Goal: Navigation & Orientation: Browse casually

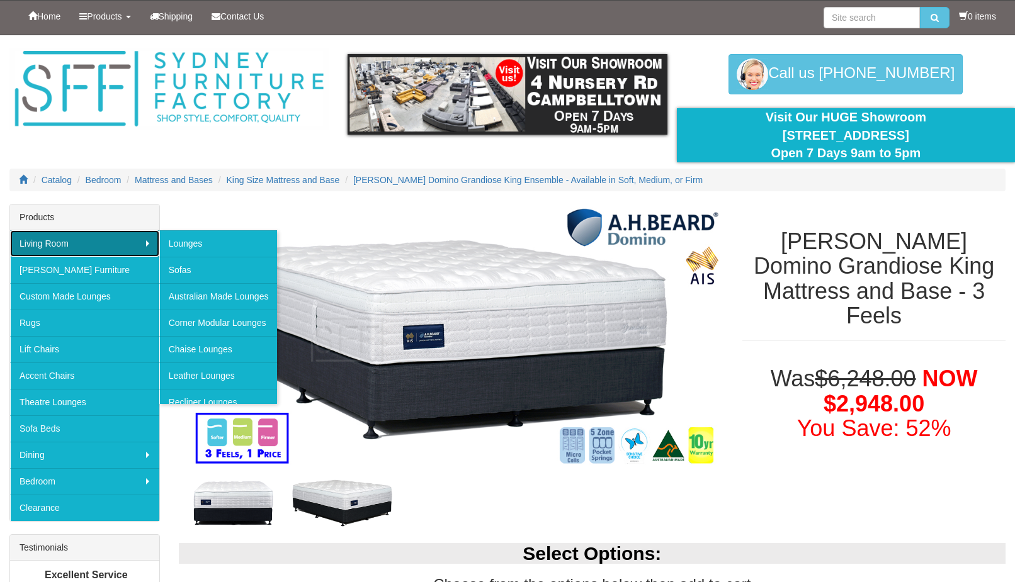
click at [45, 244] on link "Living Room" at bounding box center [84, 243] width 149 height 26
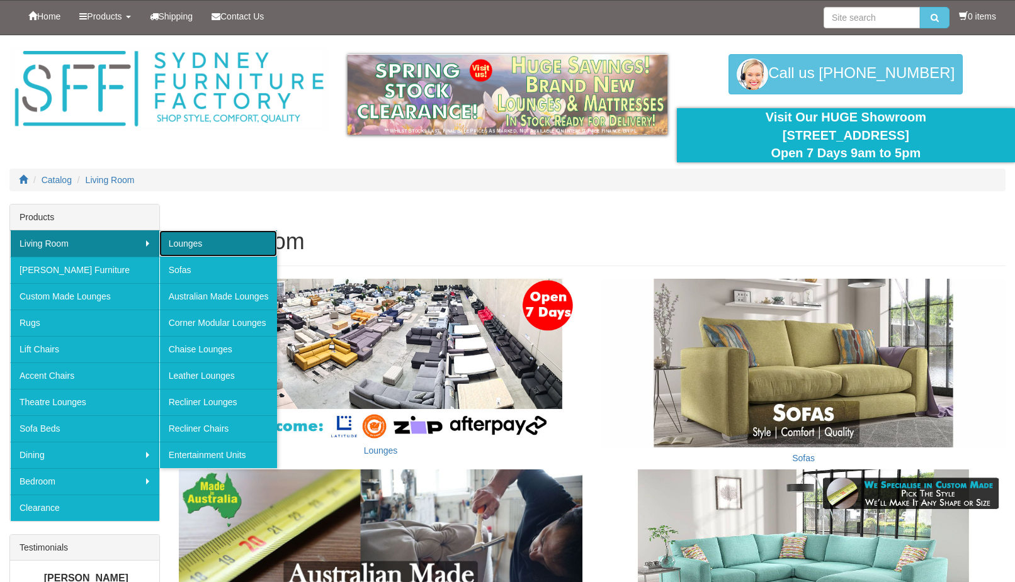
click at [215, 242] on link "Lounges" at bounding box center [218, 243] width 118 height 26
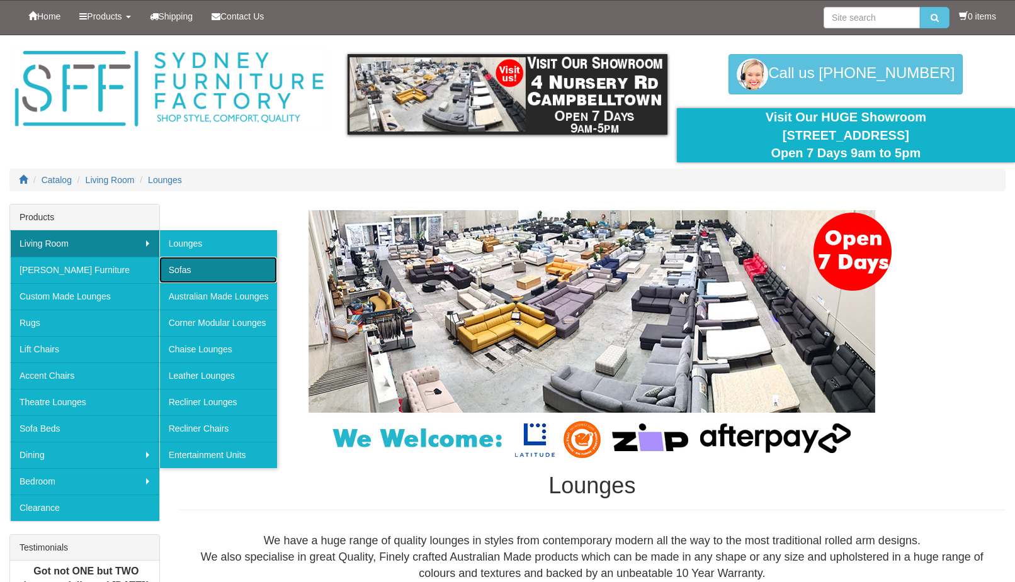
click at [180, 266] on link "Sofas" at bounding box center [218, 270] width 118 height 26
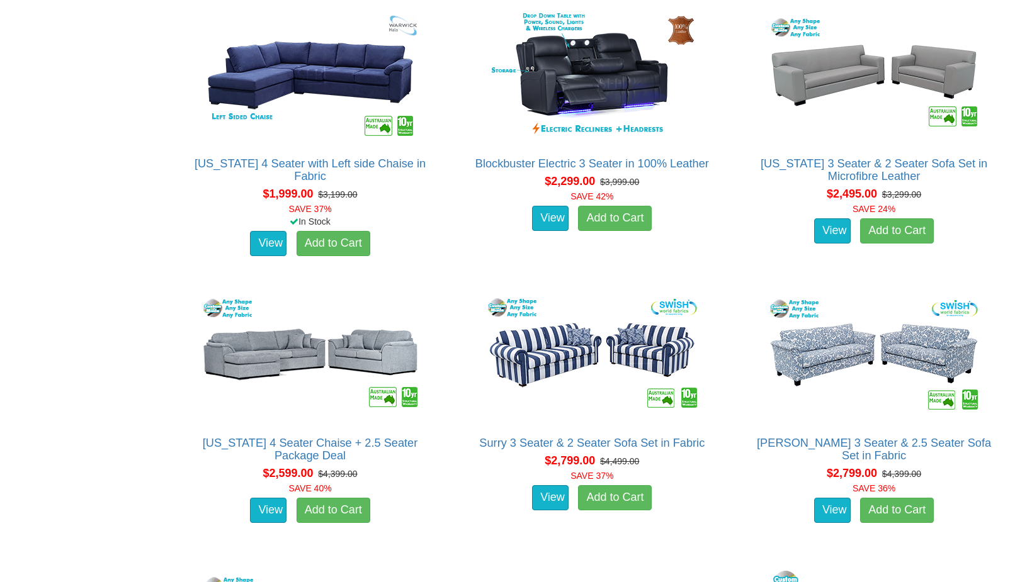
scroll to position [2487, 0]
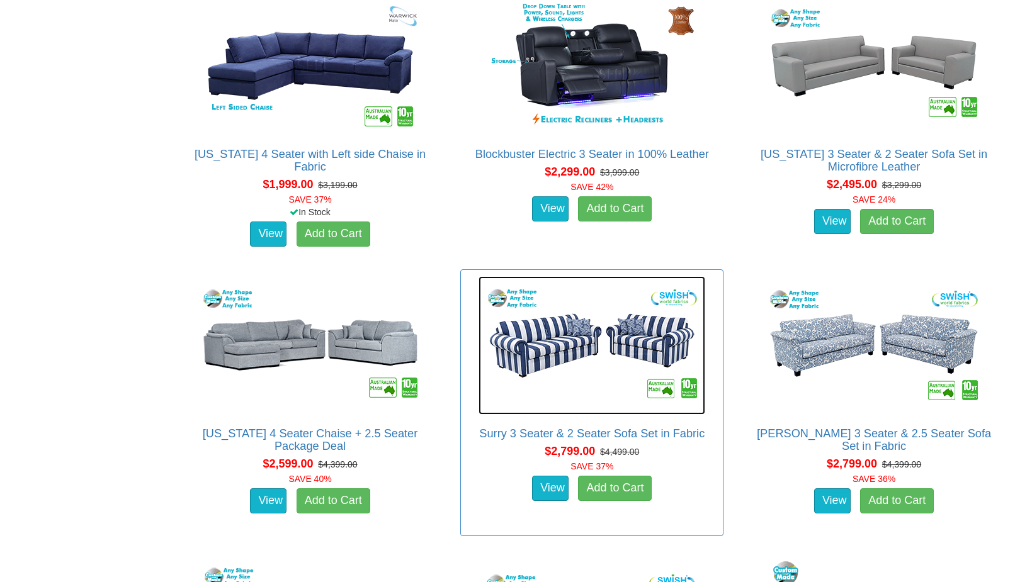
click at [606, 336] on img at bounding box center [591, 345] width 227 height 138
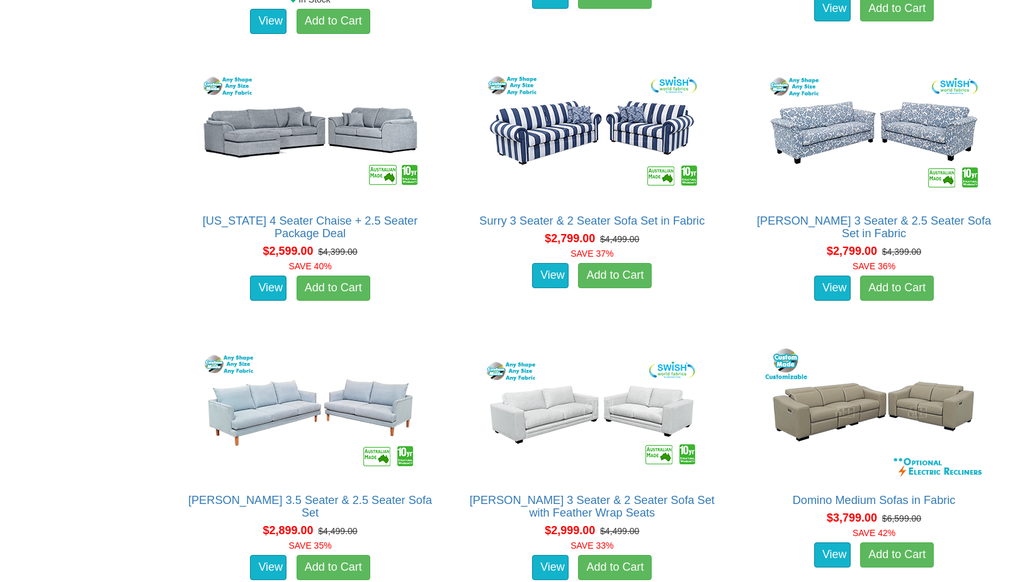
scroll to position [2733, 0]
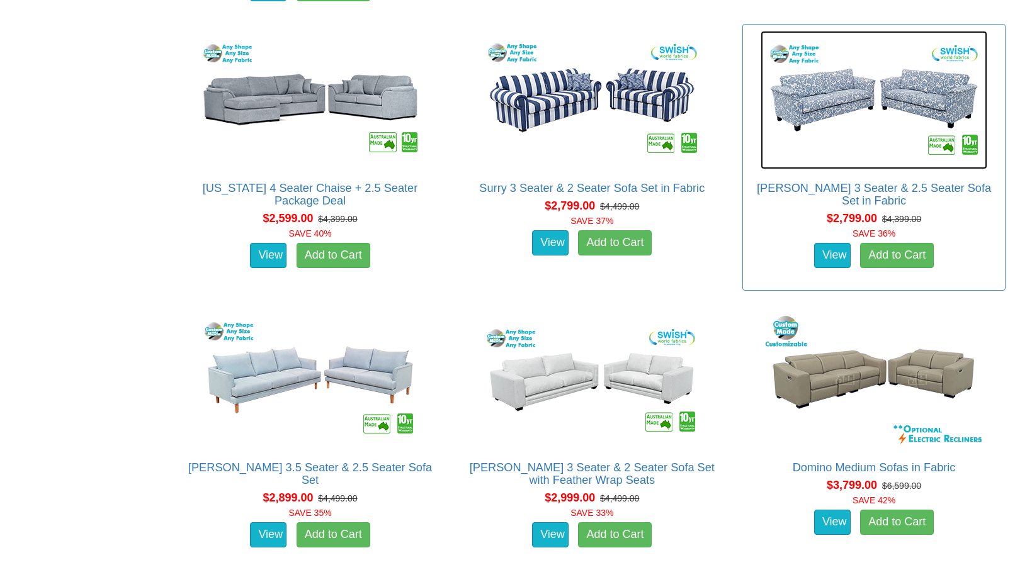
click at [895, 125] on img at bounding box center [873, 100] width 227 height 138
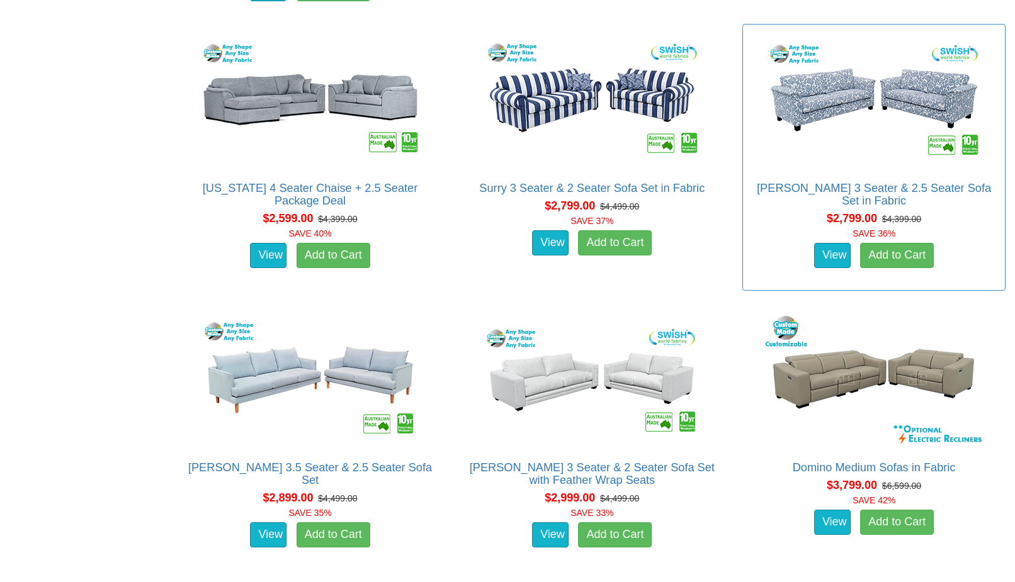
scroll to position [2733, 0]
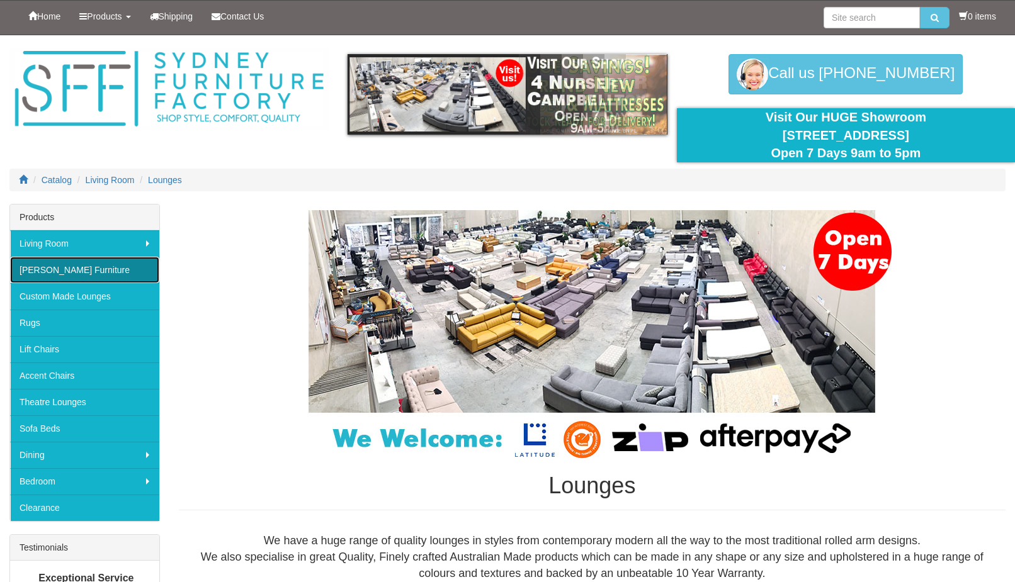
click at [91, 265] on link "[PERSON_NAME] Furniture" at bounding box center [84, 270] width 149 height 26
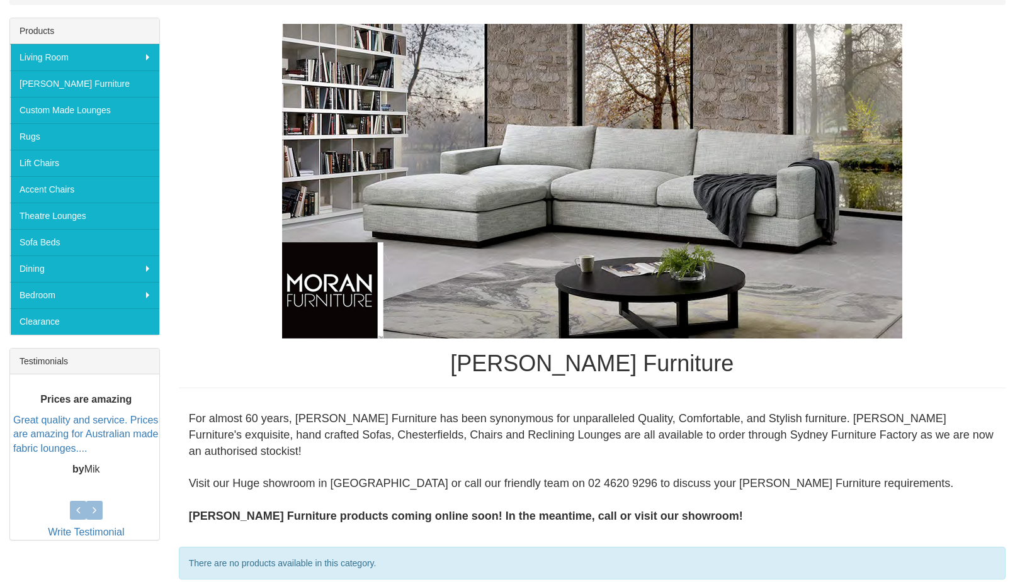
scroll to position [188, 0]
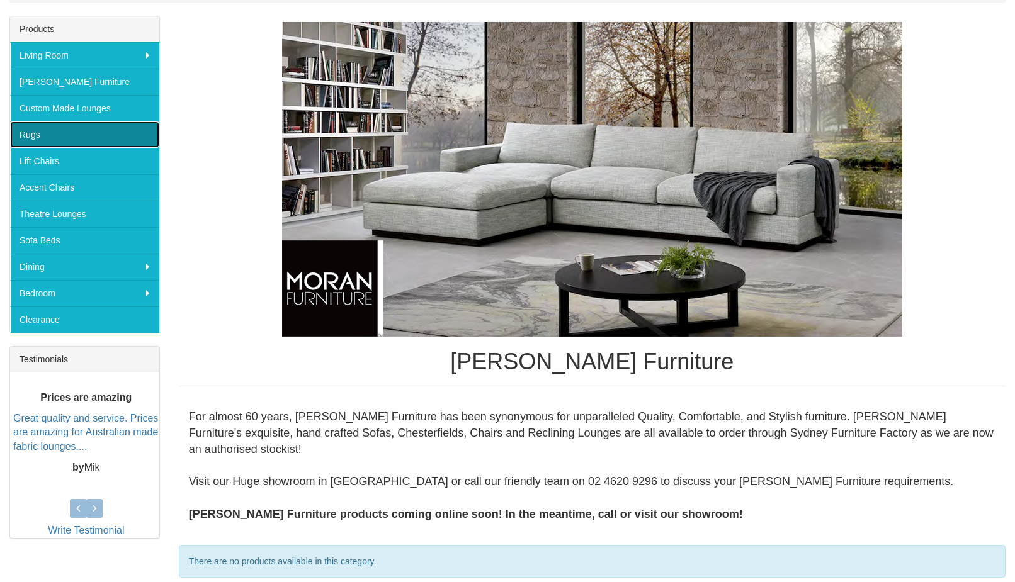
click at [35, 142] on link "Rugs" at bounding box center [84, 134] width 149 height 26
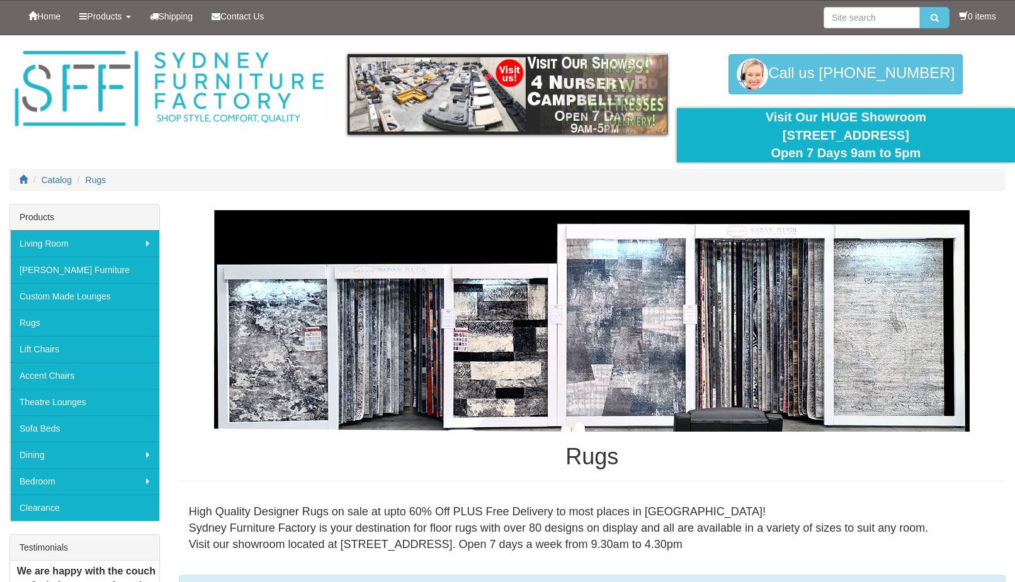
click at [307, 321] on img at bounding box center [591, 321] width 755 height 222
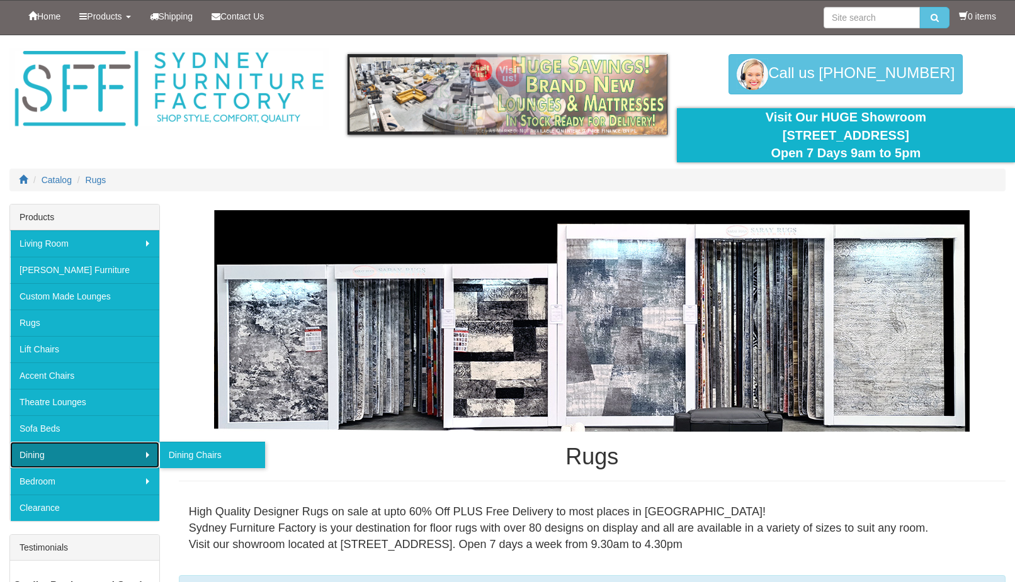
click at [62, 458] on link "Dining" at bounding box center [84, 455] width 149 height 26
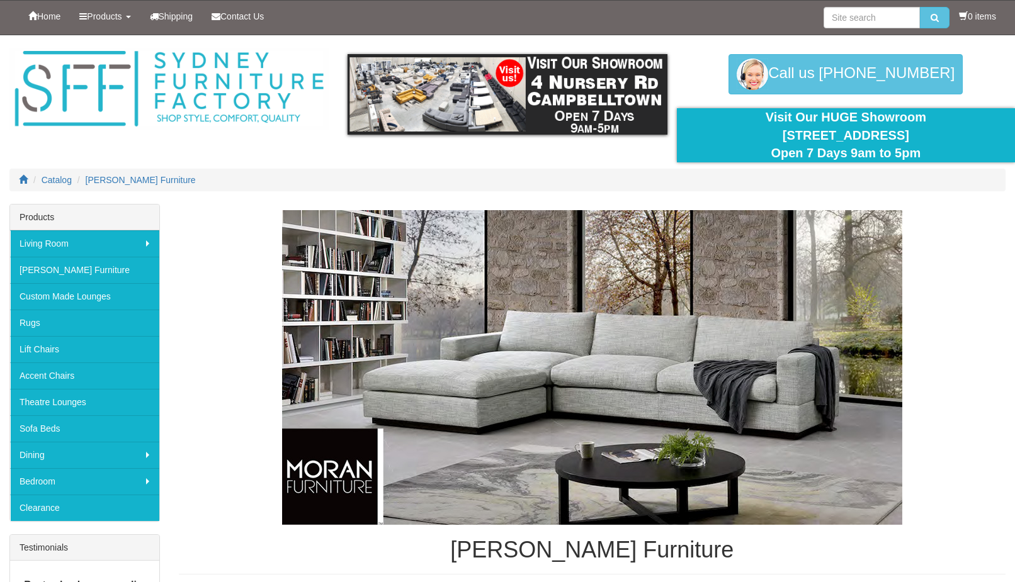
scroll to position [188, 0]
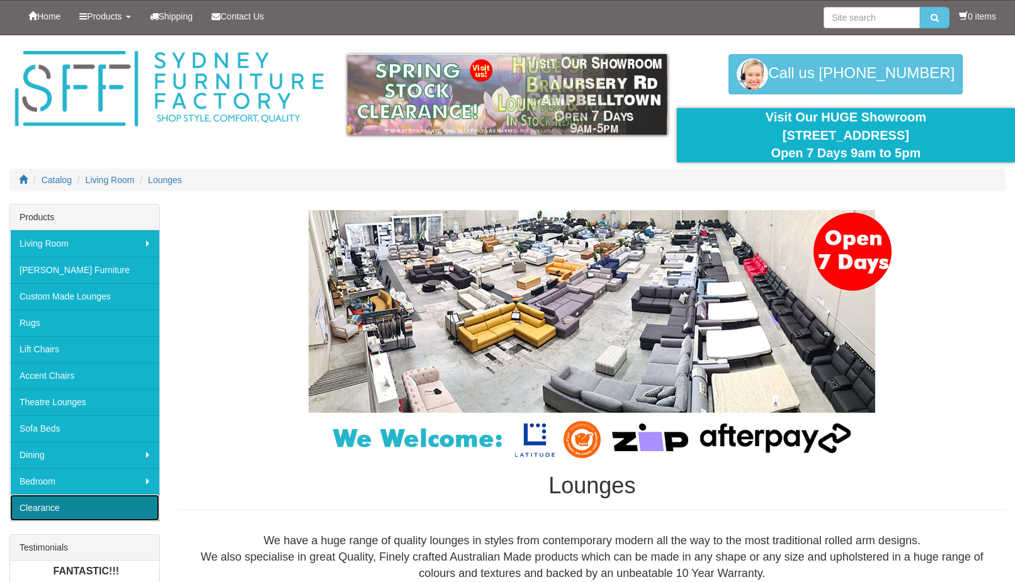
click at [69, 510] on link "Clearance" at bounding box center [84, 508] width 149 height 26
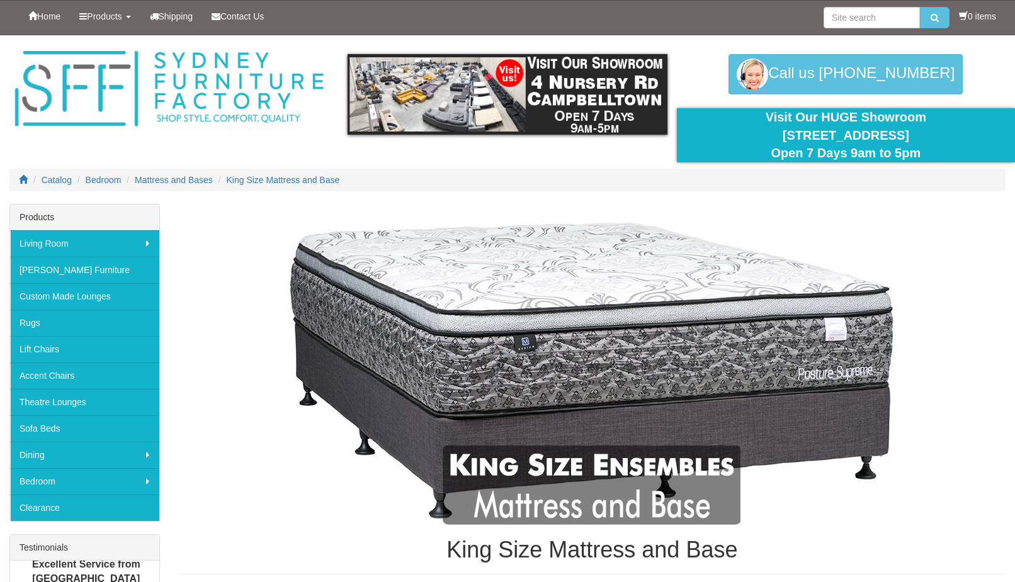
scroll to position [2886, 0]
